Goal: Navigation & Orientation: Find specific page/section

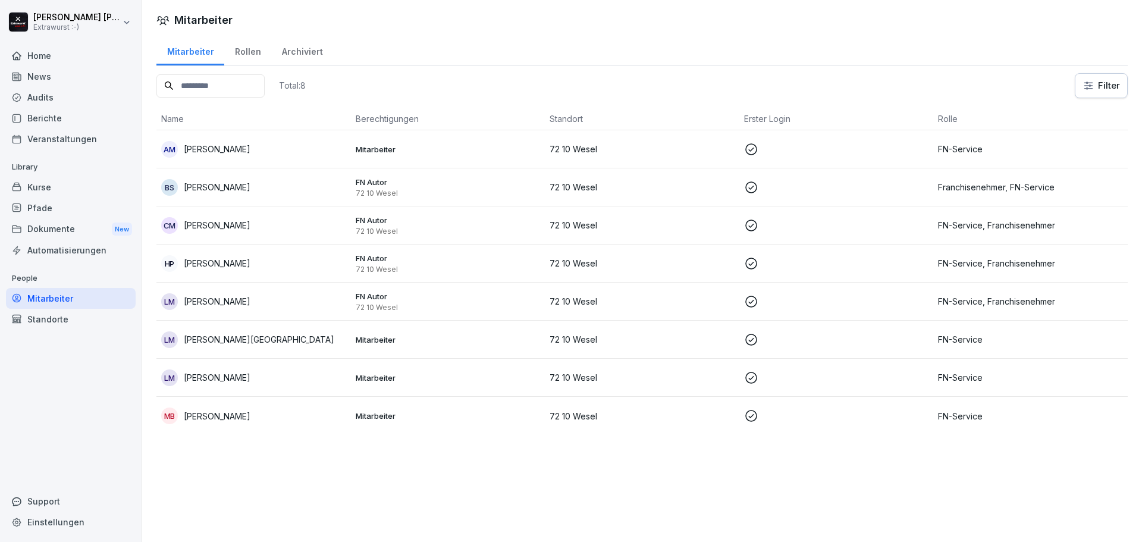
click at [83, 222] on div "Dokumente New" at bounding box center [71, 229] width 130 height 22
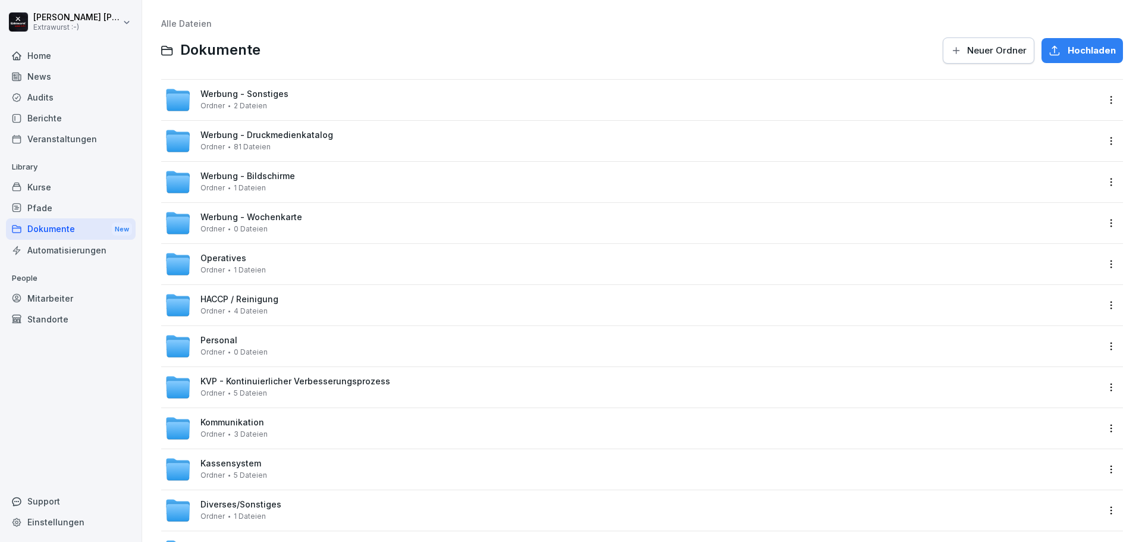
click at [224, 338] on span "Personal" at bounding box center [218, 340] width 37 height 10
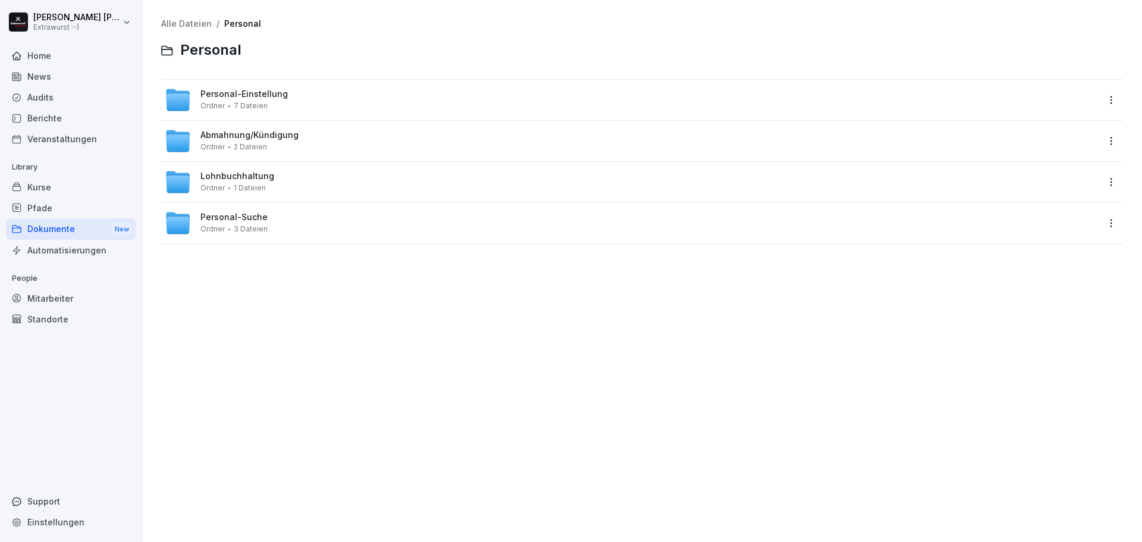
click at [255, 217] on span "Personal-Suche" at bounding box center [233, 217] width 67 height 10
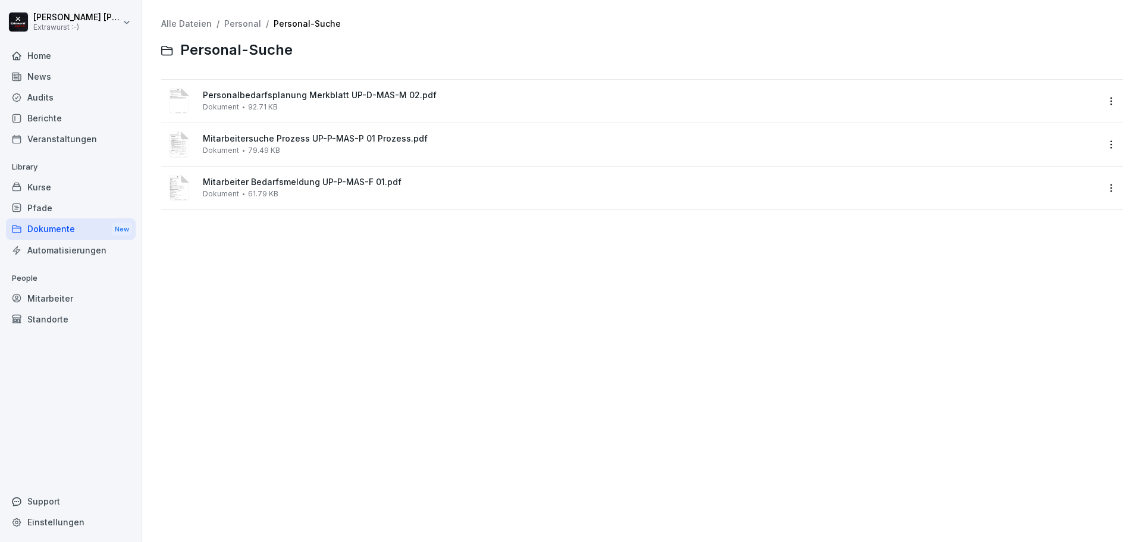
click at [282, 93] on span "Personalbedarfsplanung Merkblatt UP-D-MAS-M 02.pdf" at bounding box center [650, 95] width 895 height 10
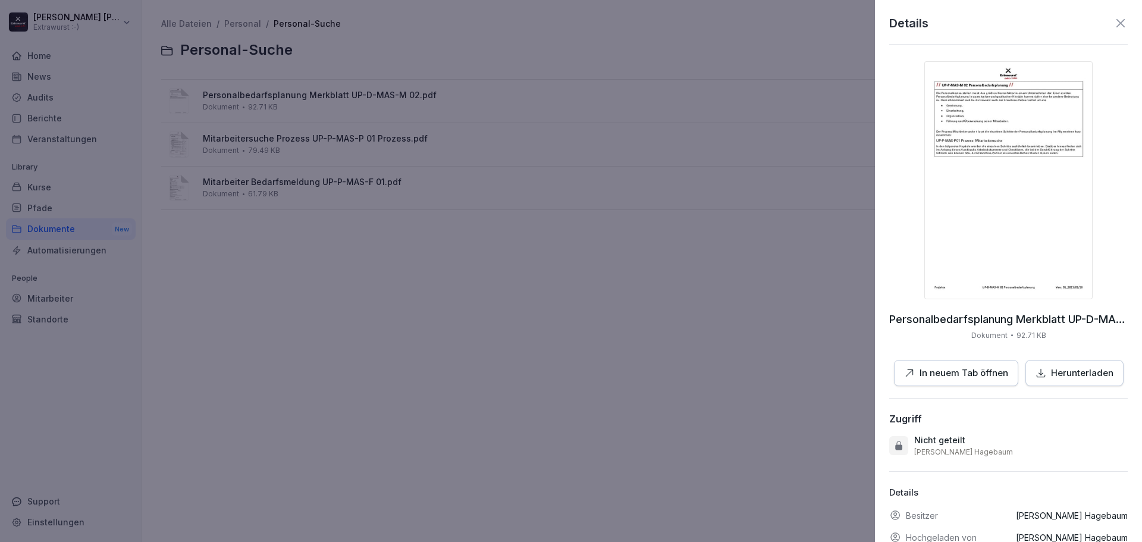
click at [1128, 22] on div "Details Personalbedarfsplanung Merkblatt UP-D-MAS-M 02.pdf Dokument 92.71 KB In…" at bounding box center [1008, 271] width 267 height 542
click at [1114, 18] on icon at bounding box center [1121, 23] width 14 height 14
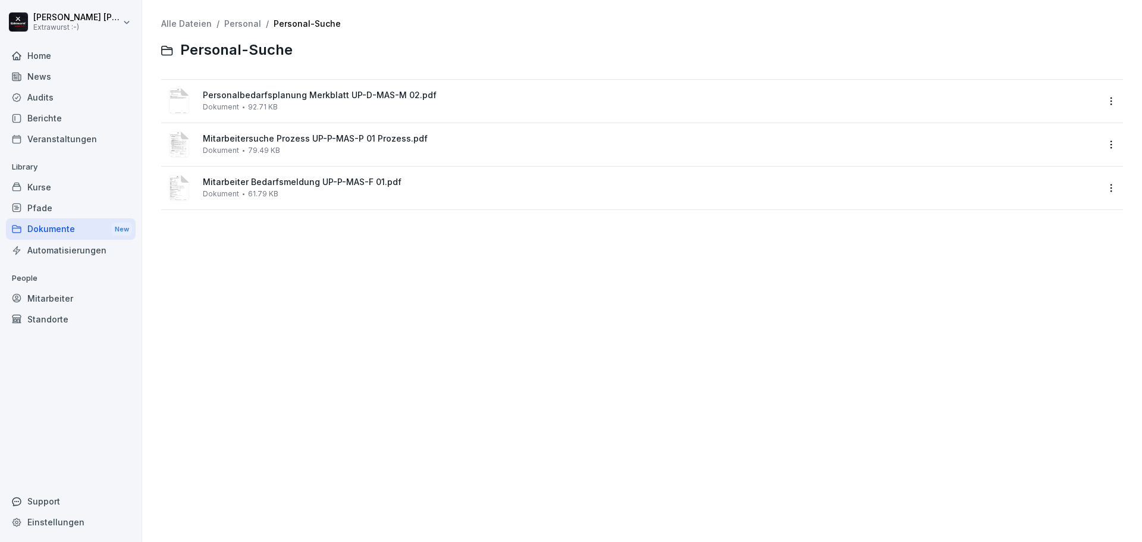
click at [390, 140] on span "Mitarbeitersuche Prozess UP-P-MAS-P 01 Prozess.pdf" at bounding box center [650, 139] width 895 height 10
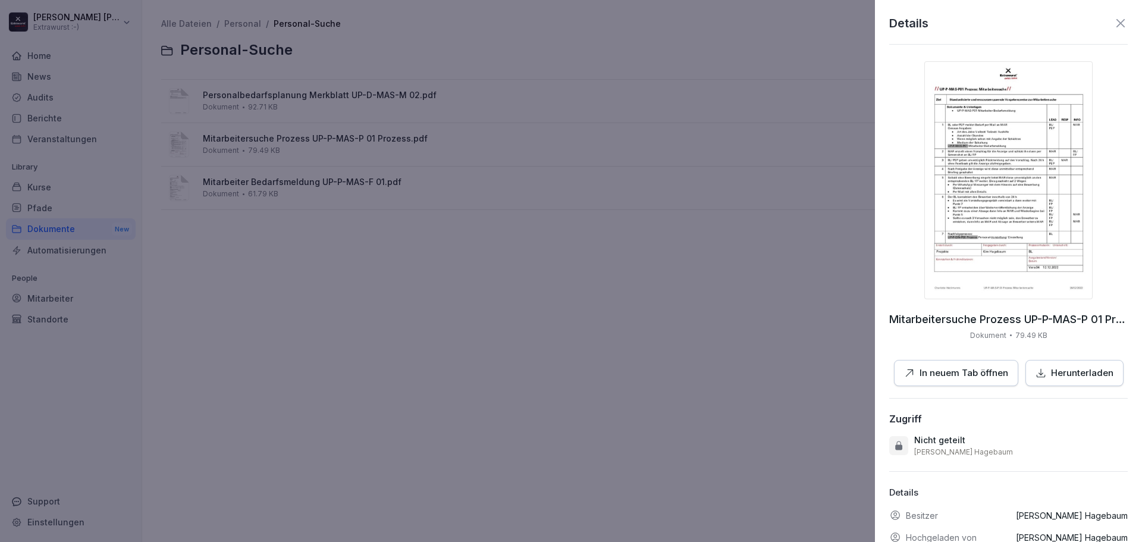
click at [1117, 20] on icon at bounding box center [1121, 23] width 14 height 14
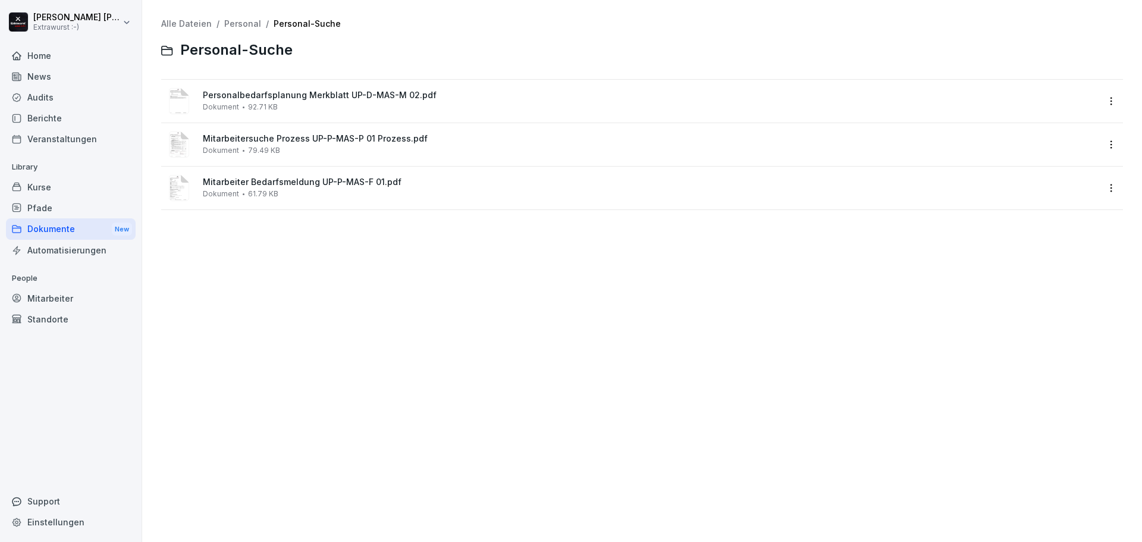
click at [240, 22] on link "Personal" at bounding box center [242, 23] width 37 height 10
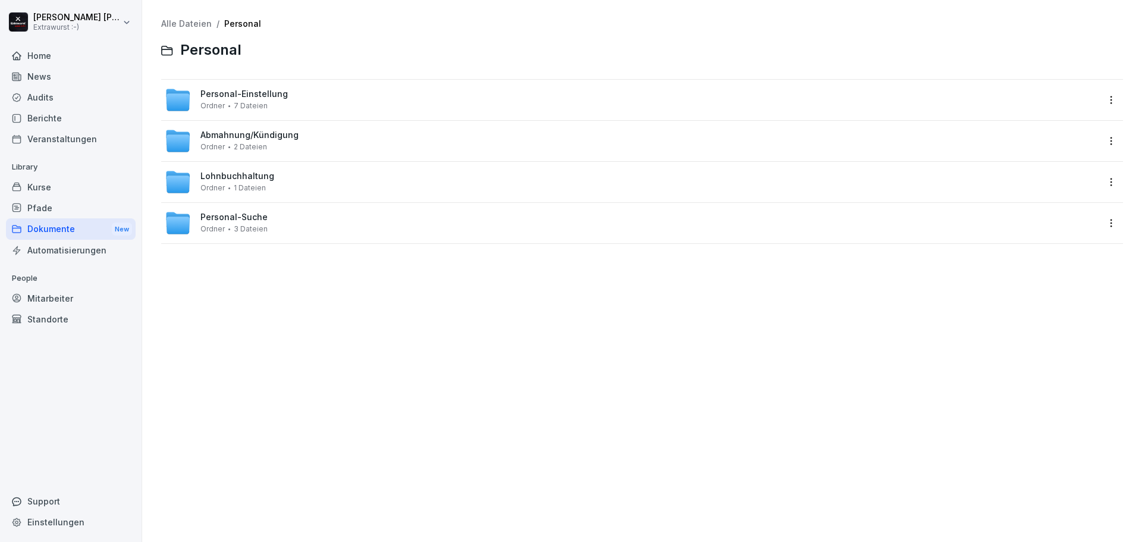
click at [183, 23] on link "Alle Dateien" at bounding box center [186, 23] width 51 height 10
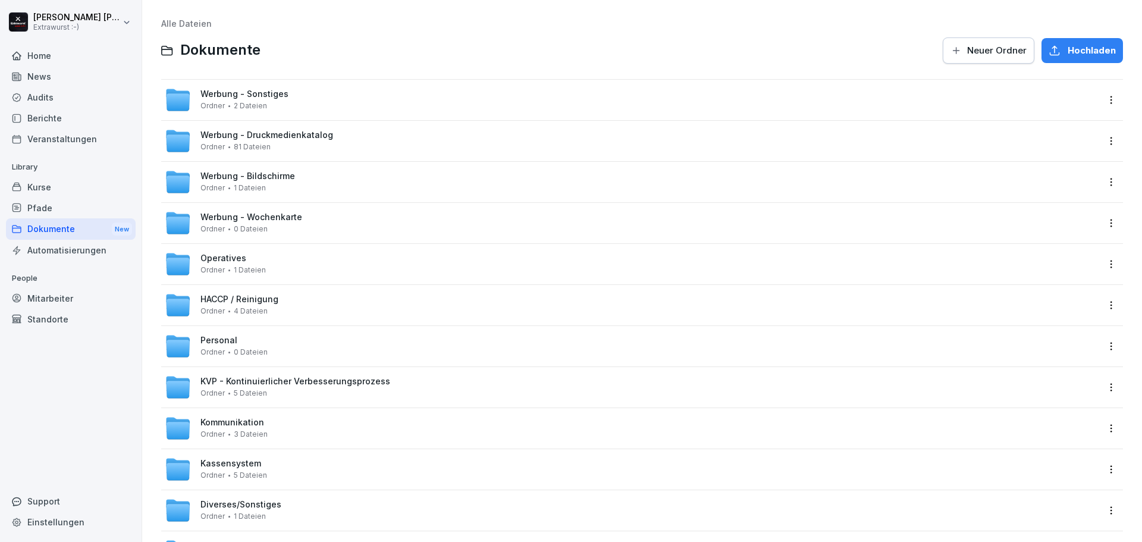
click at [319, 133] on span "Werbung - Druckmedienkatalog" at bounding box center [266, 135] width 133 height 10
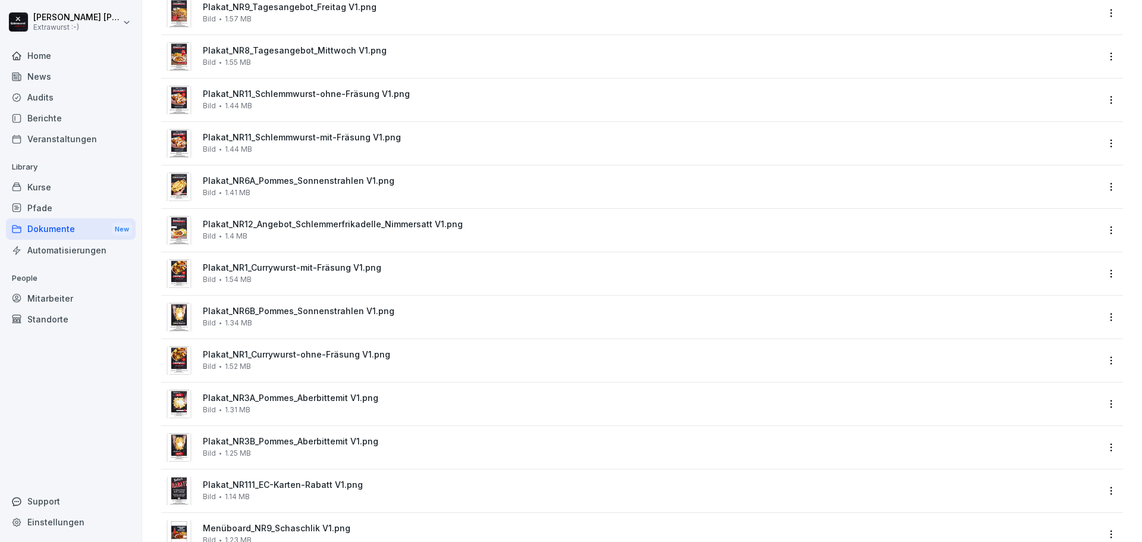
scroll to position [1190, 0]
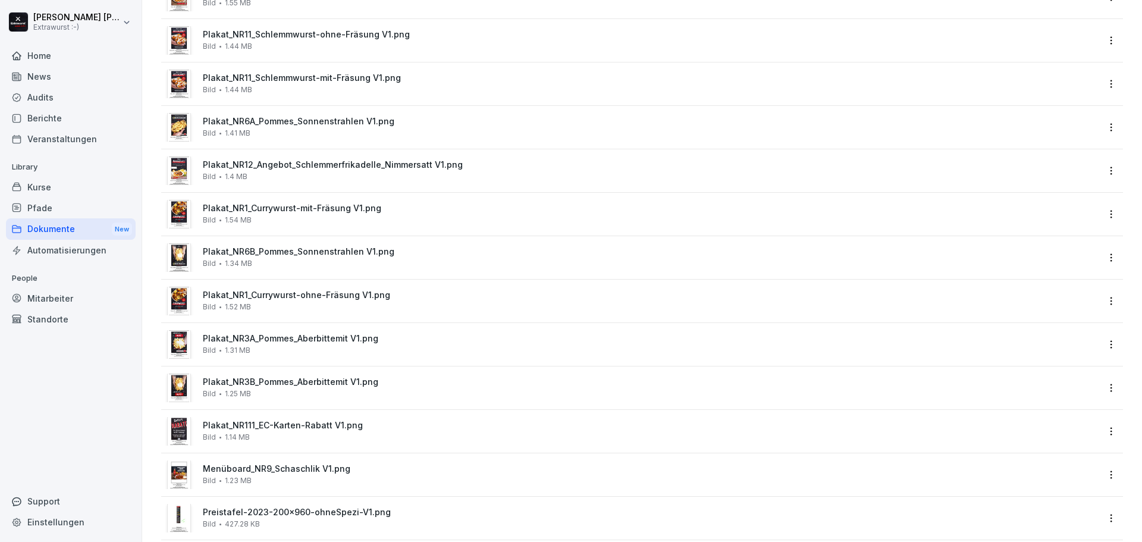
click at [365, 209] on span "Plakat_NR1_Currywurst-mit-Fräsung V1.png" at bounding box center [650, 208] width 895 height 10
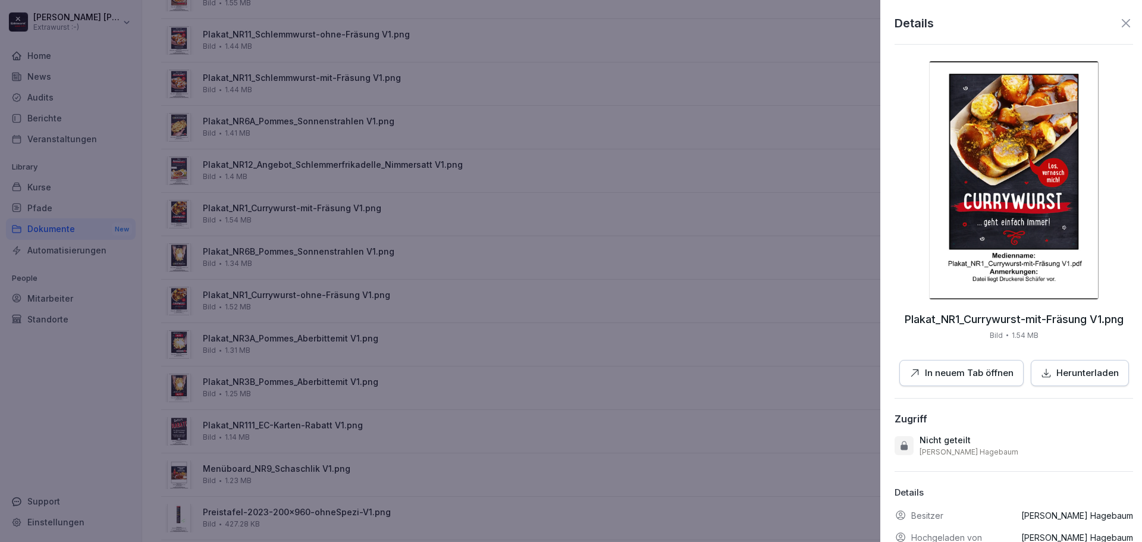
click at [721, 151] on div at bounding box center [571, 271] width 1142 height 542
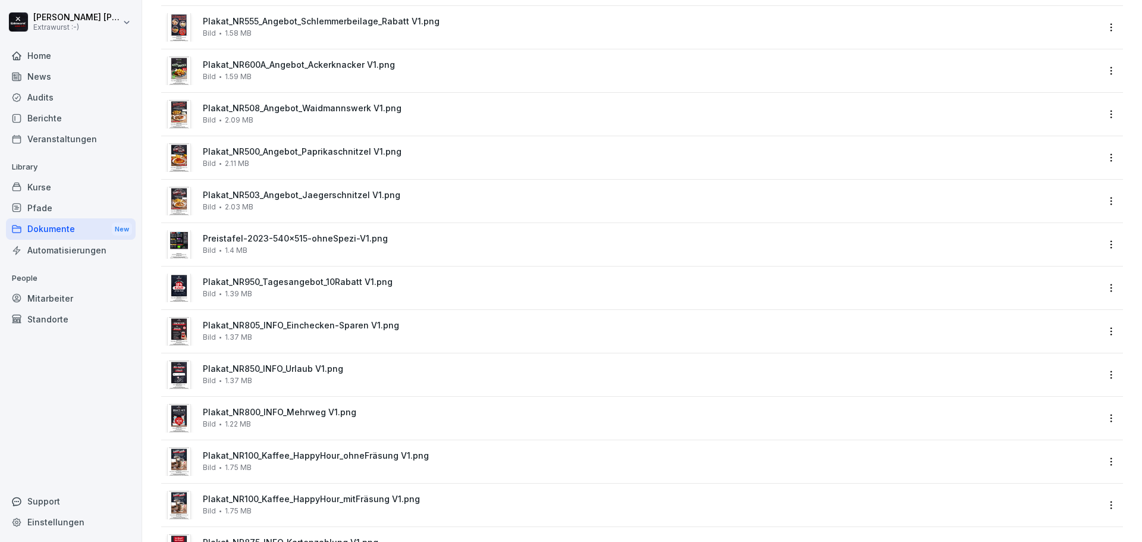
scroll to position [0, 0]
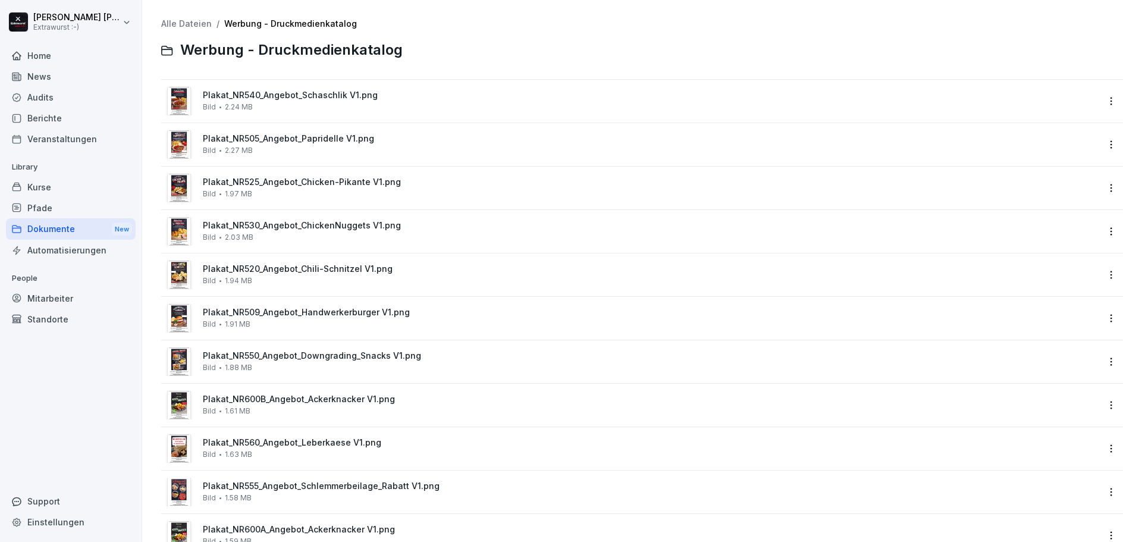
drag, startPoint x: 434, startPoint y: 313, endPoint x: 389, endPoint y: 126, distance: 192.8
